Goal: Task Accomplishment & Management: Complete application form

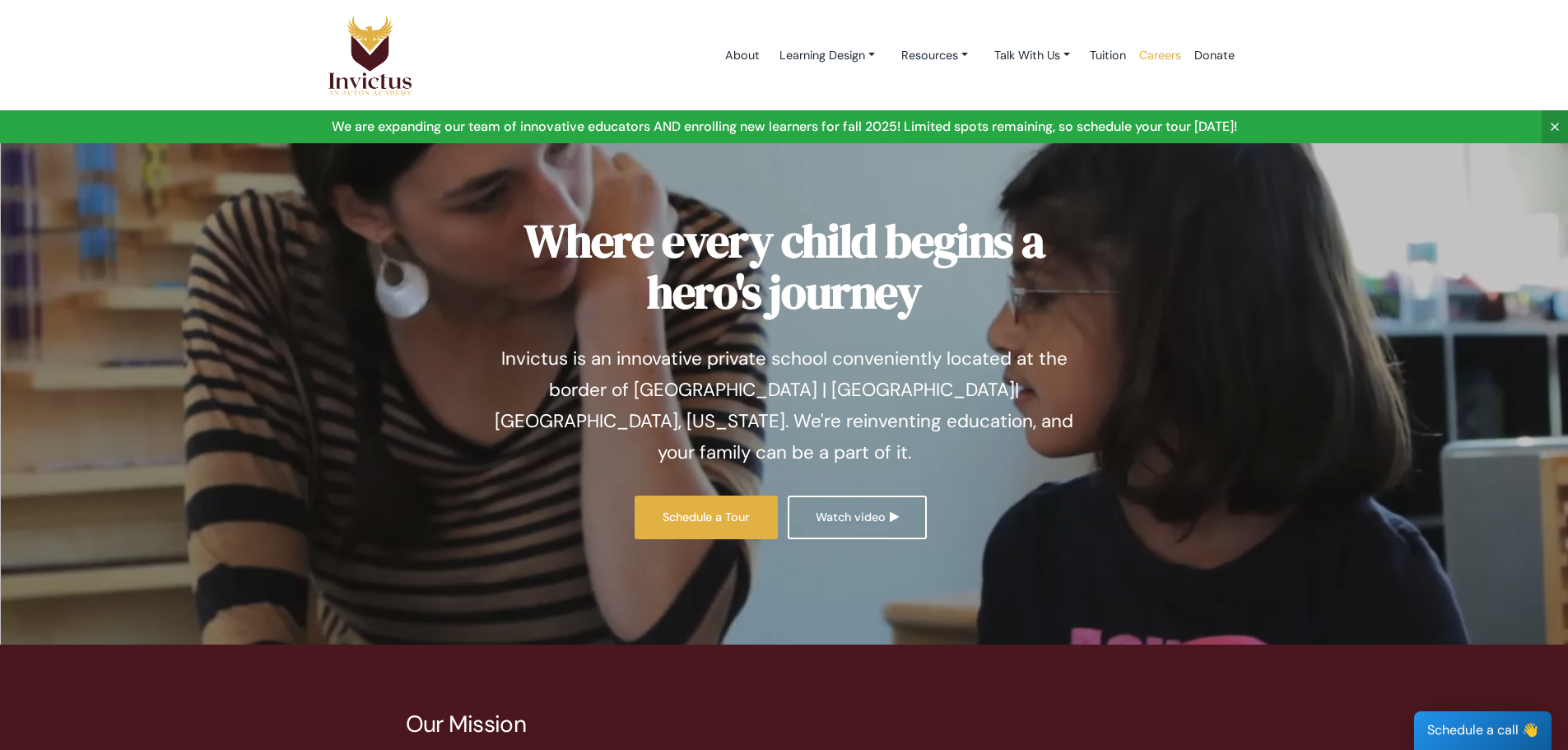
click at [1154, 53] on link "Careers" at bounding box center [1159, 55] width 55 height 70
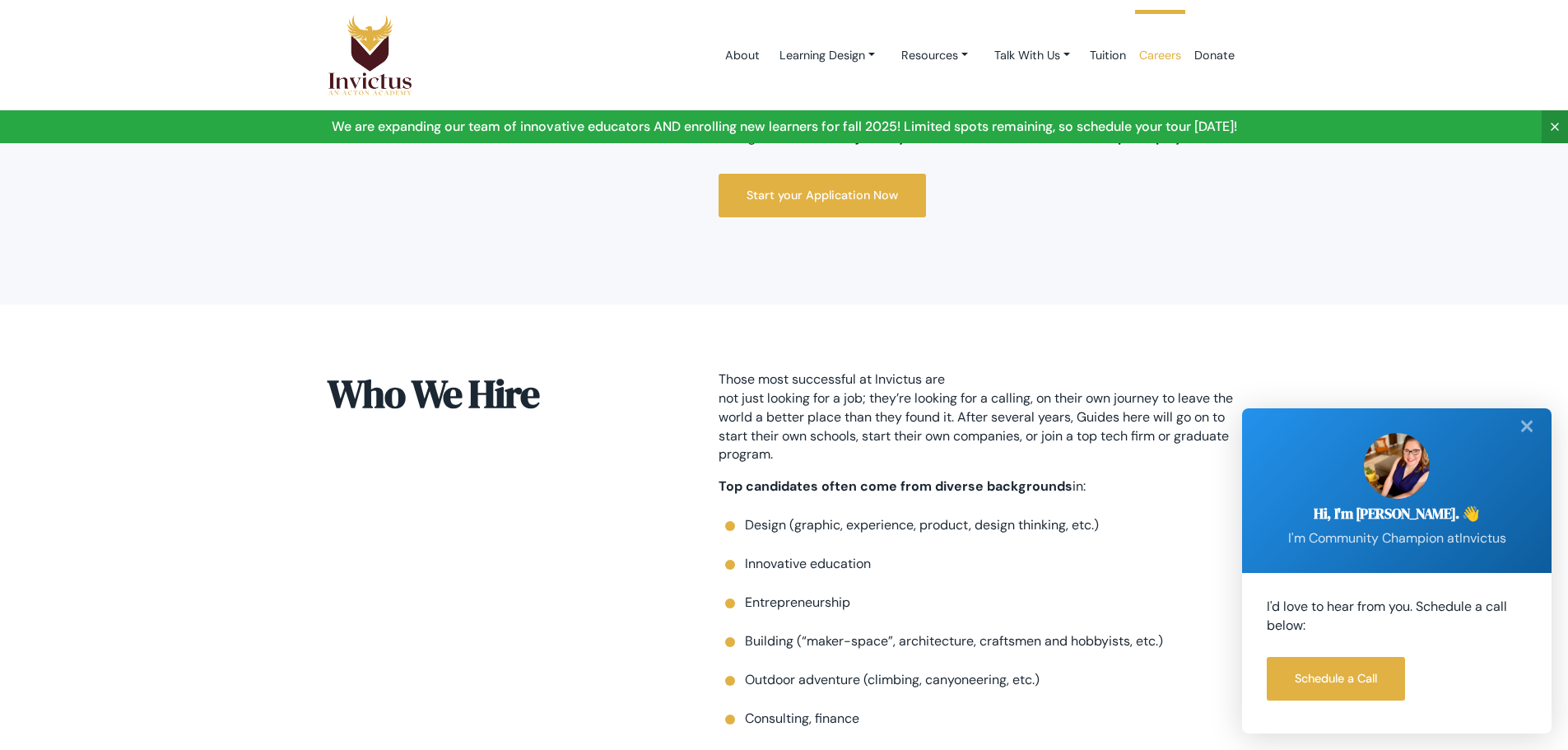
scroll to position [632, 0]
click at [1526, 437] on div "✕" at bounding box center [1527, 426] width 33 height 36
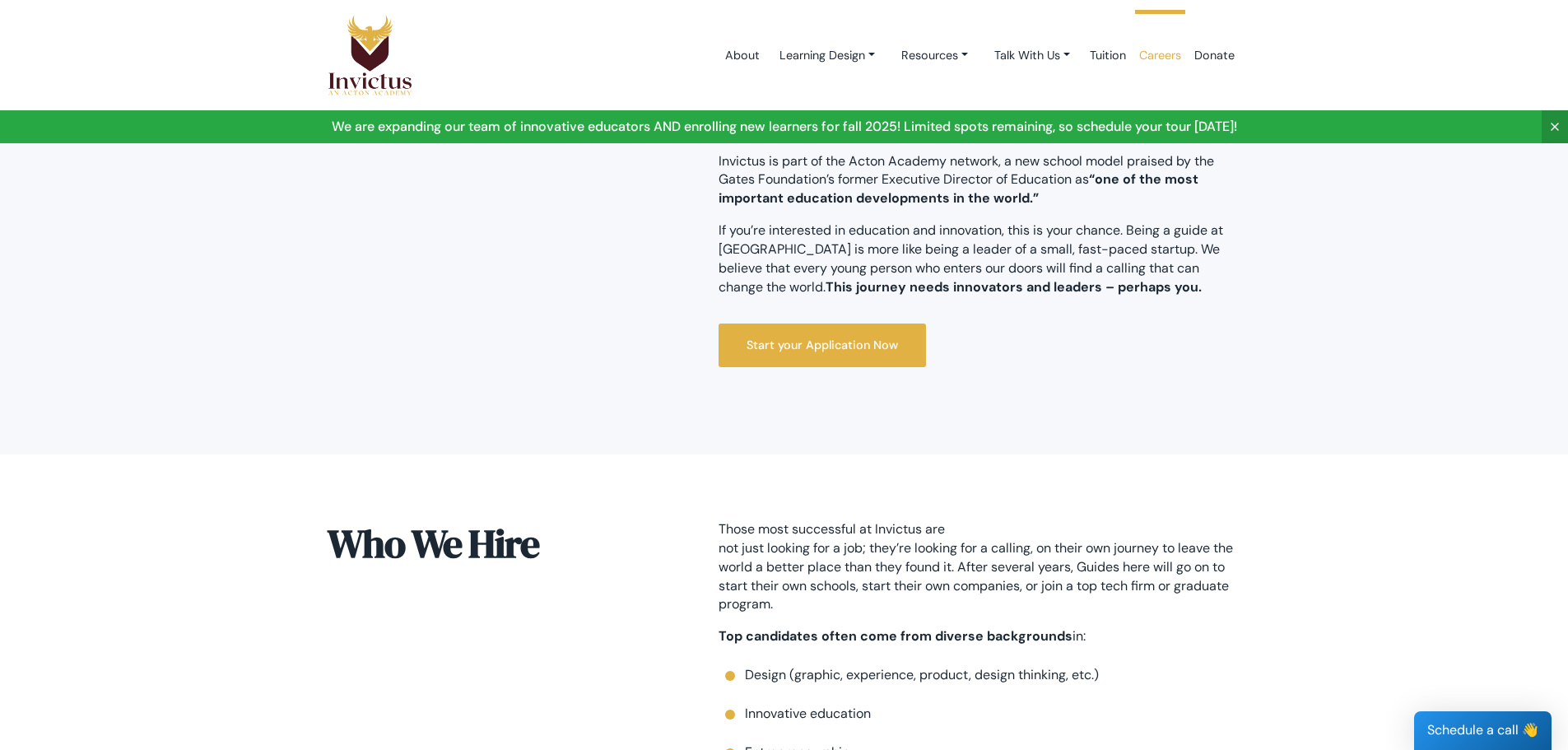
scroll to position [485, 0]
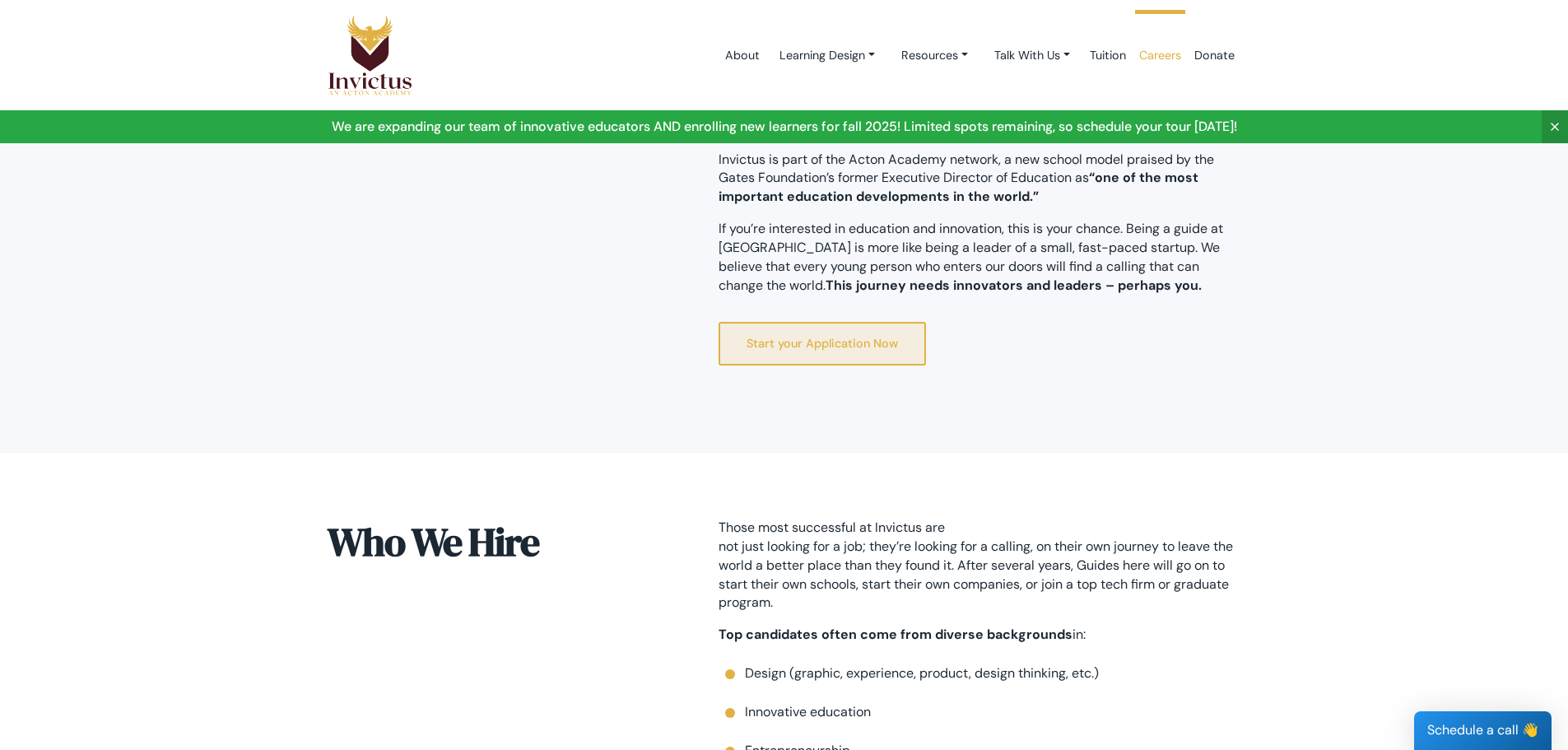
click at [874, 342] on link "Start your Application Now" at bounding box center [822, 343] width 208 height 43
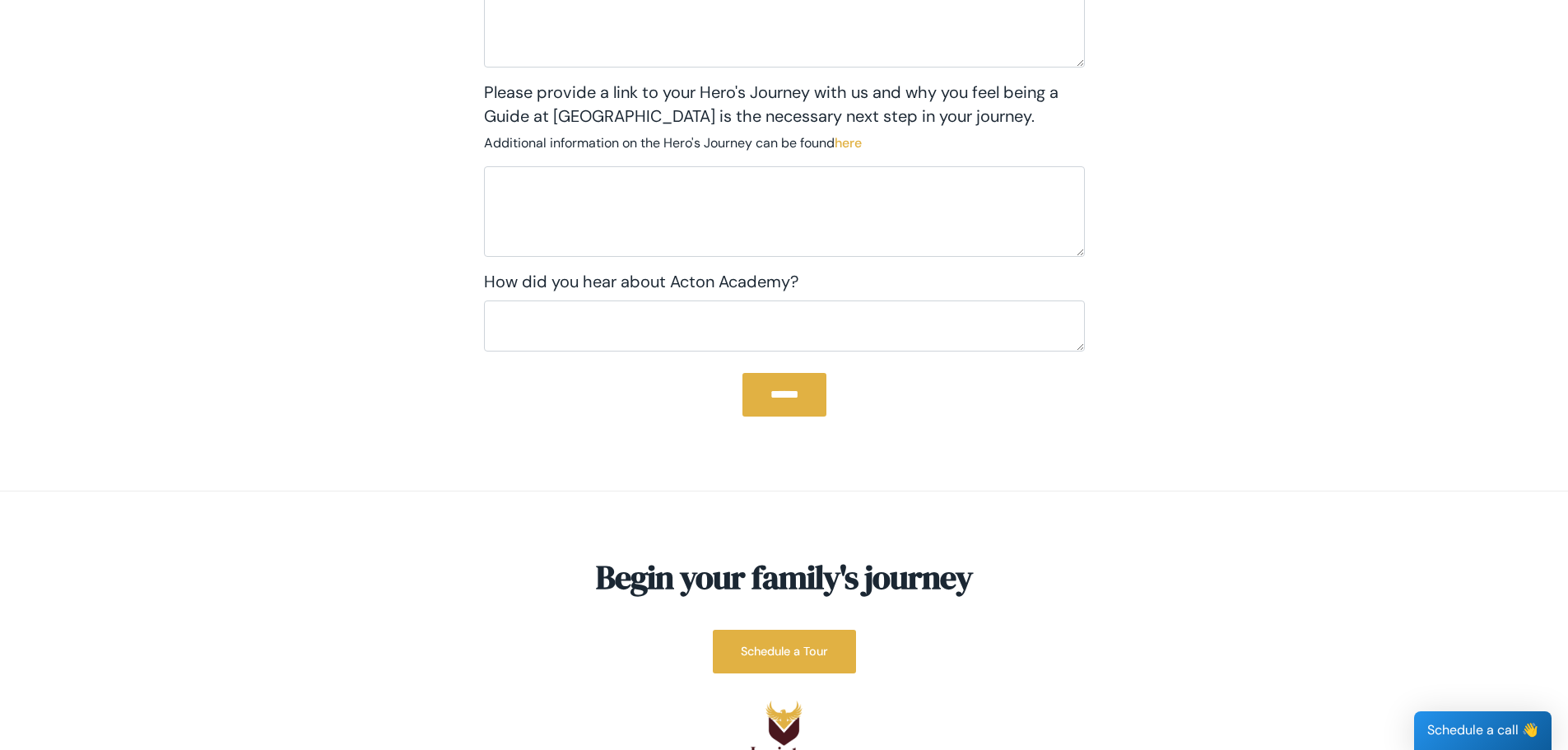
scroll to position [2159, 0]
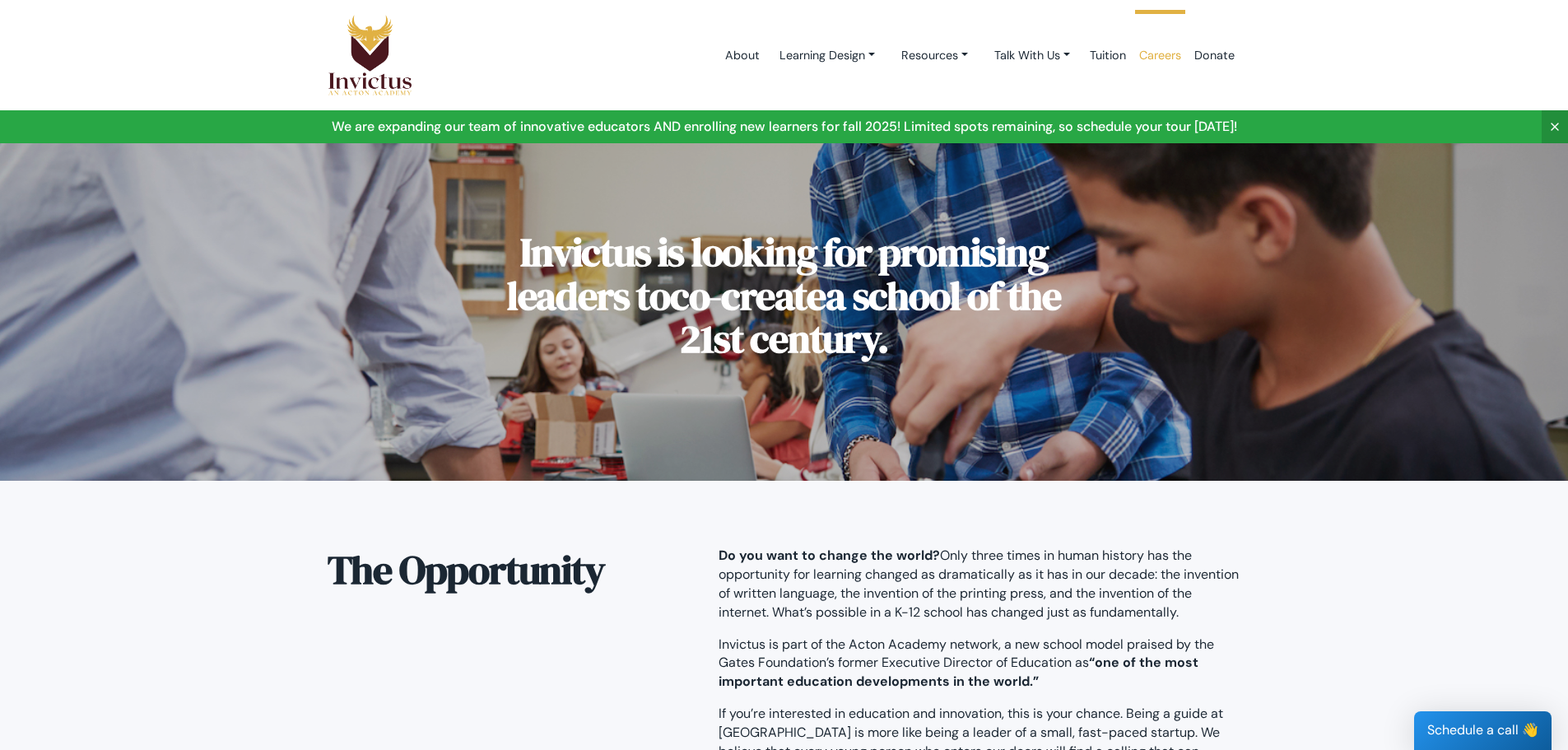
scroll to position [485, 0]
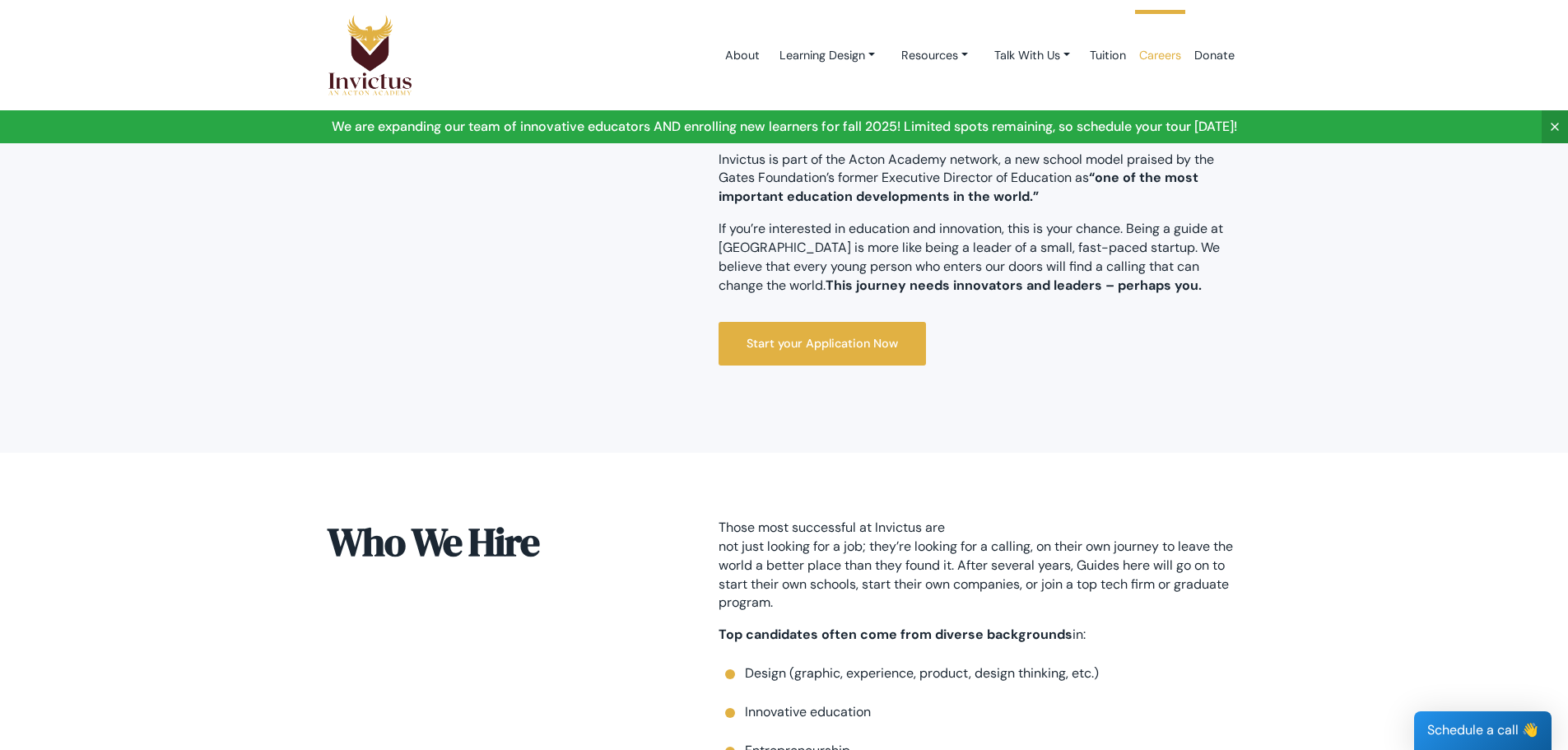
click at [1159, 58] on link "Careers" at bounding box center [1159, 55] width 55 height 70
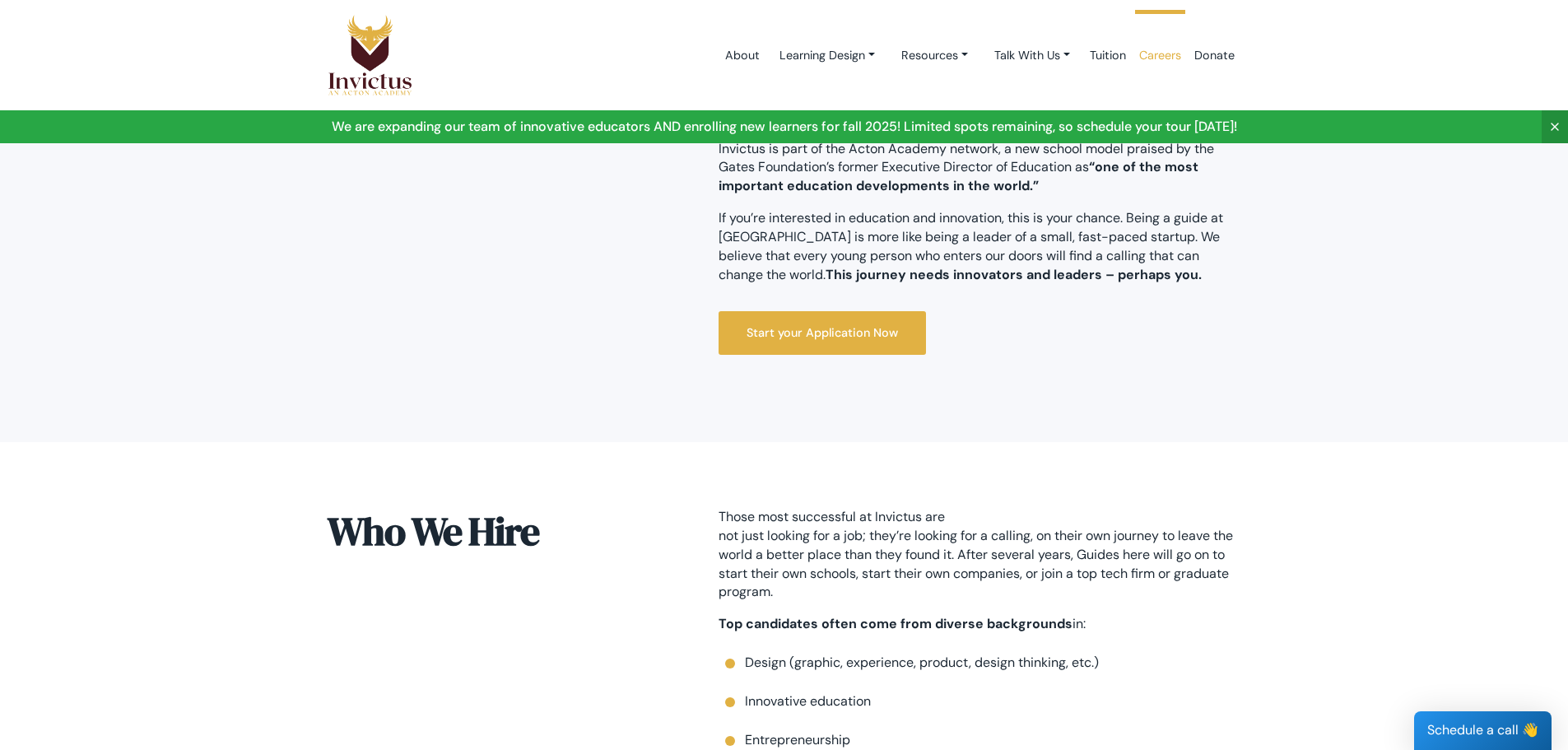
scroll to position [497, 0]
